Goal: Information Seeking & Learning: Check status

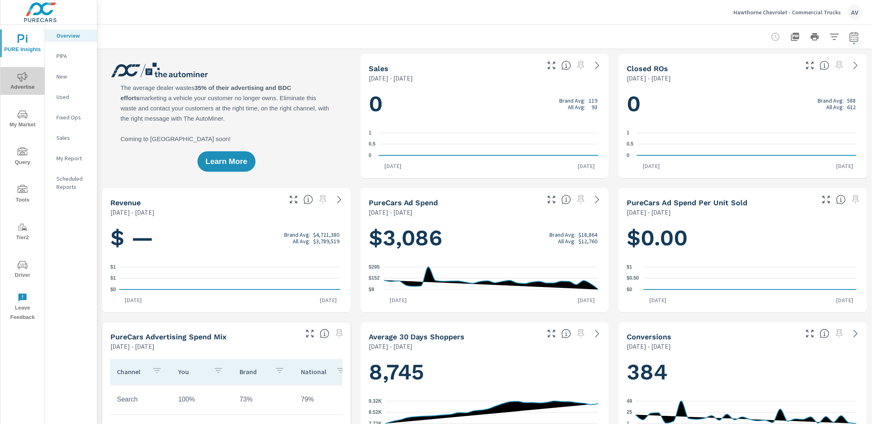
click at [14, 85] on span "Advertise" at bounding box center [22, 82] width 39 height 20
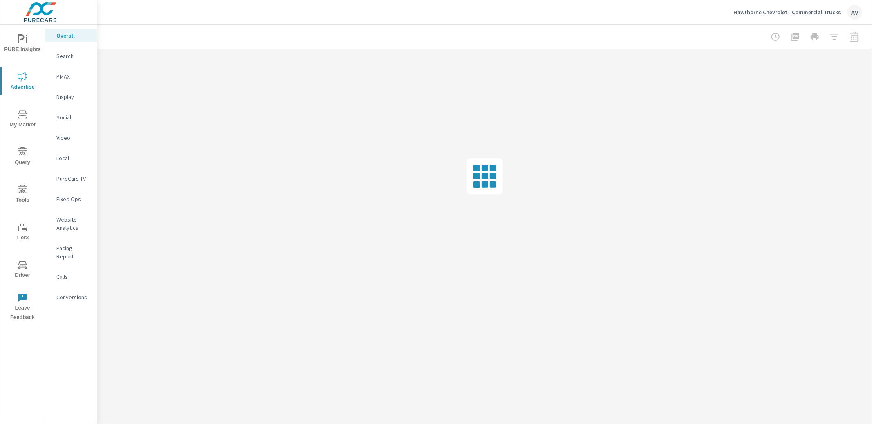
click at [31, 126] on span "My Market" at bounding box center [22, 120] width 39 height 20
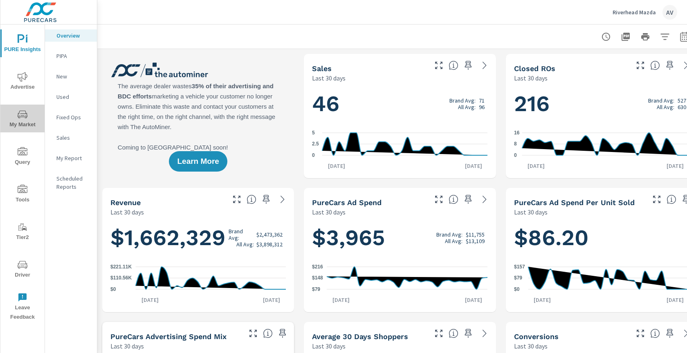
click at [16, 120] on span "My Market" at bounding box center [22, 120] width 39 height 20
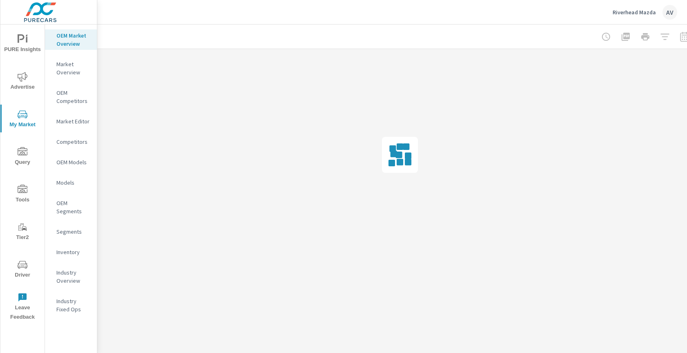
click at [26, 81] on icon "nav menu" at bounding box center [23, 77] width 10 height 10
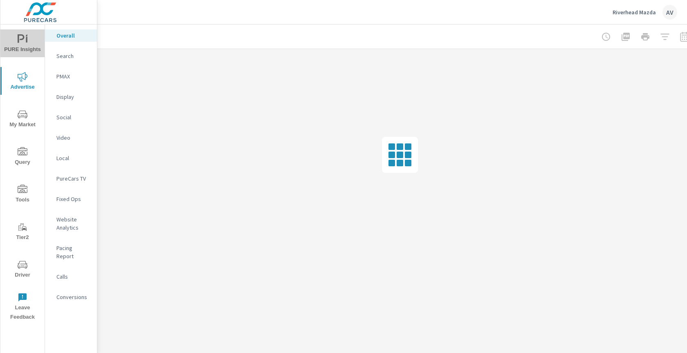
click at [27, 36] on icon "nav menu" at bounding box center [27, 35] width 2 height 3
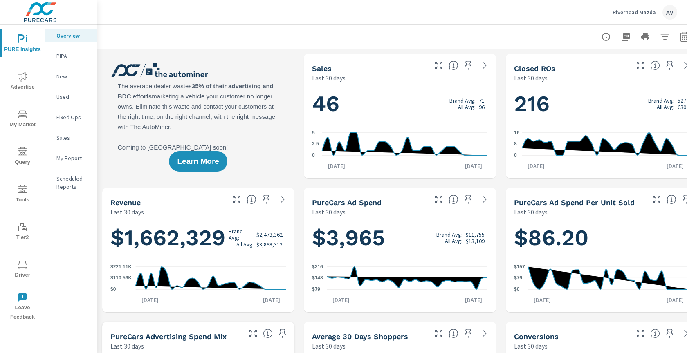
click at [26, 81] on icon "nav menu" at bounding box center [23, 77] width 10 height 10
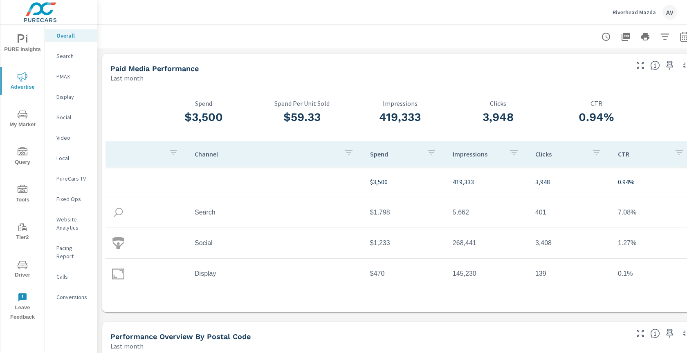
click at [403, 76] on div "Last month" at bounding box center [368, 78] width 517 height 10
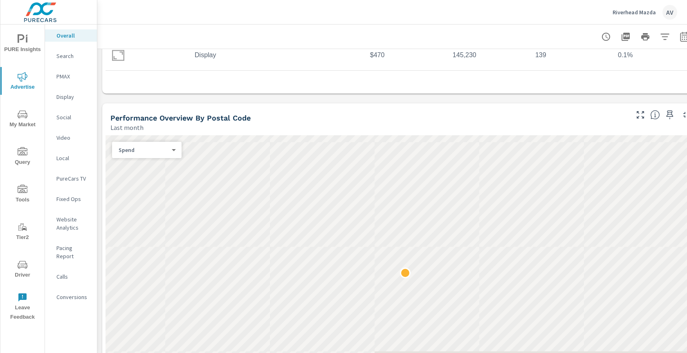
scroll to position [258, 0]
